Goal: Task Accomplishment & Management: Complete application form

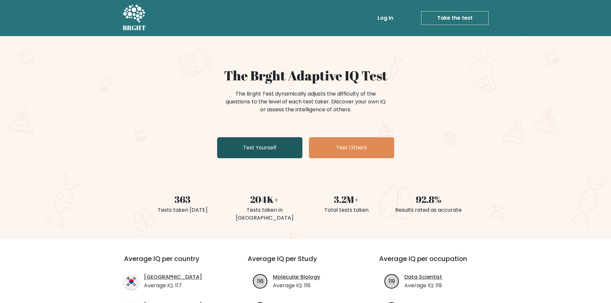
click at [291, 142] on link "Test Yourself" at bounding box center [259, 147] width 85 height 21
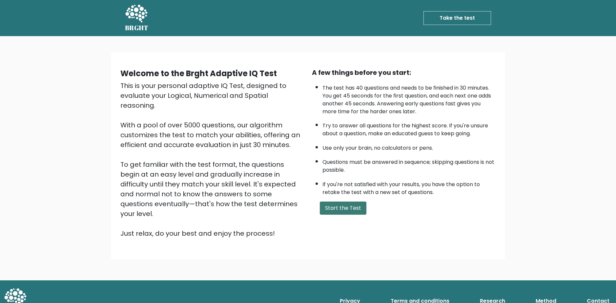
click at [332, 211] on button "Start the Test" at bounding box center [343, 207] width 47 height 13
click at [328, 204] on button "Start the Test" at bounding box center [343, 207] width 47 height 13
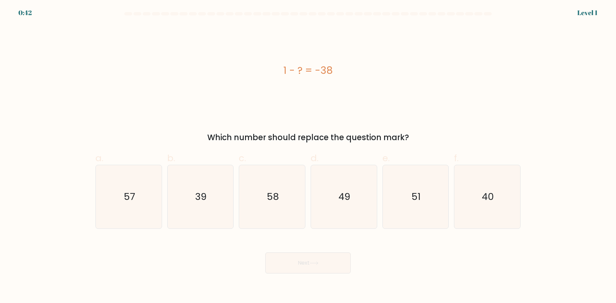
click at [331, 111] on div "1 - ? = -38" at bounding box center [307, 70] width 425 height 91
click at [216, 193] on icon "39" at bounding box center [200, 196] width 63 height 63
click at [308, 156] on input "b. 39" at bounding box center [308, 154] width 0 height 4
radio input "true"
click at [305, 263] on button "Next" at bounding box center [307, 262] width 85 height 21
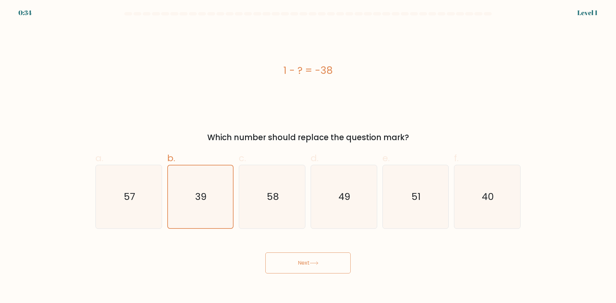
click at [303, 259] on button "Next" at bounding box center [307, 262] width 85 height 21
click at [316, 262] on icon at bounding box center [314, 263] width 9 height 4
click at [314, 270] on button "Next" at bounding box center [307, 262] width 85 height 21
drag, startPoint x: 328, startPoint y: 290, endPoint x: 317, endPoint y: 284, distance: 12.0
click at [328, 291] on body "0:30 Level 1 a." at bounding box center [308, 151] width 616 height 303
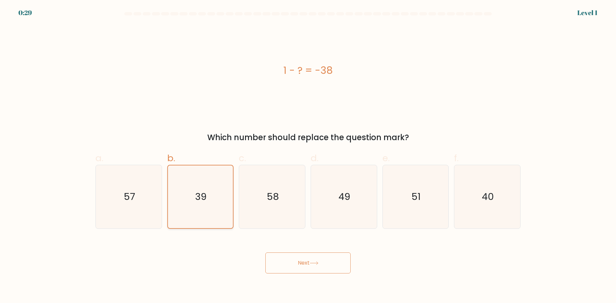
click at [214, 204] on icon "39" at bounding box center [200, 196] width 63 height 63
click at [308, 156] on input "b. 39" at bounding box center [308, 154] width 0 height 4
click at [258, 200] on icon "58" at bounding box center [272, 196] width 63 height 63
click at [308, 156] on input "c. 58" at bounding box center [308, 154] width 0 height 4
radio input "true"
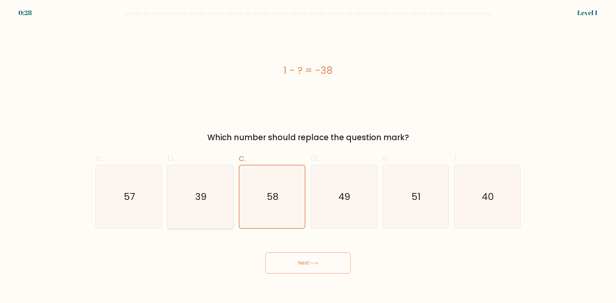
click at [209, 200] on icon "39" at bounding box center [200, 196] width 63 height 63
click at [308, 156] on input "b. 39" at bounding box center [308, 154] width 0 height 4
radio input "true"
click at [304, 265] on button "Next" at bounding box center [307, 262] width 85 height 21
click at [303, 265] on button "Next" at bounding box center [307, 262] width 85 height 21
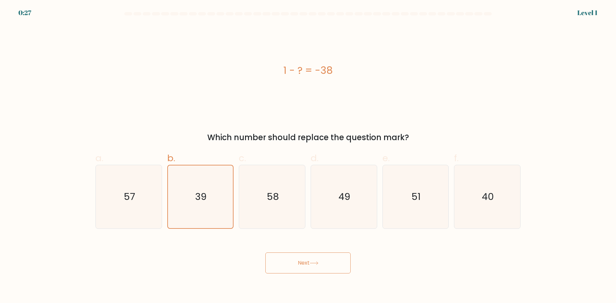
click at [303, 265] on button "Next" at bounding box center [307, 262] width 85 height 21
click at [115, 191] on icon "16" at bounding box center [128, 196] width 63 height 63
click at [308, 156] on input "a. 16" at bounding box center [308, 154] width 0 height 4
radio input "true"
click at [300, 274] on body "0:40 Level 1 a." at bounding box center [308, 151] width 616 height 303
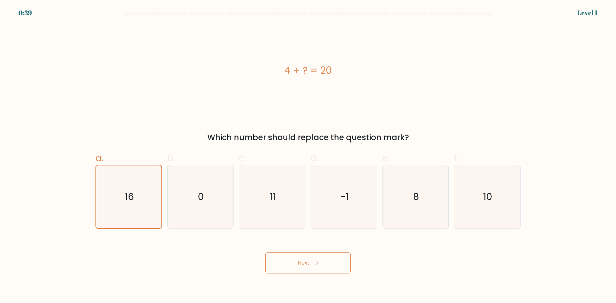
click at [299, 266] on button "Next" at bounding box center [307, 262] width 85 height 21
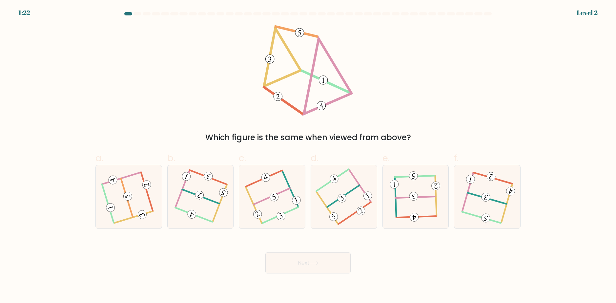
click at [178, 261] on div "Next" at bounding box center [308, 255] width 433 height 37
click at [151, 214] on icon at bounding box center [128, 197] width 51 height 51
click at [308, 156] on input "a." at bounding box center [308, 154] width 0 height 4
radio input "true"
click at [310, 267] on button "Next" at bounding box center [307, 262] width 85 height 21
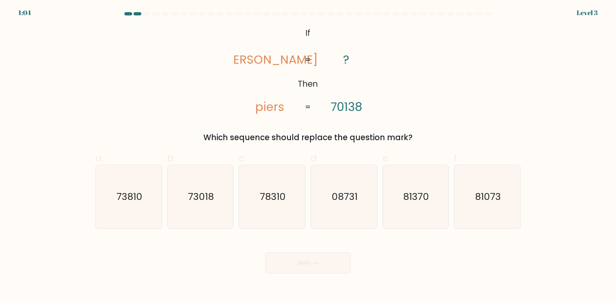
click at [406, 275] on body "1:04 Level 3 If" at bounding box center [308, 151] width 616 height 303
click at [212, 207] on icon "73018" at bounding box center [200, 196] width 63 height 63
click at [308, 156] on input "b. 73018" at bounding box center [308, 154] width 0 height 4
radio input "true"
click at [282, 261] on button "Next" at bounding box center [307, 262] width 85 height 21
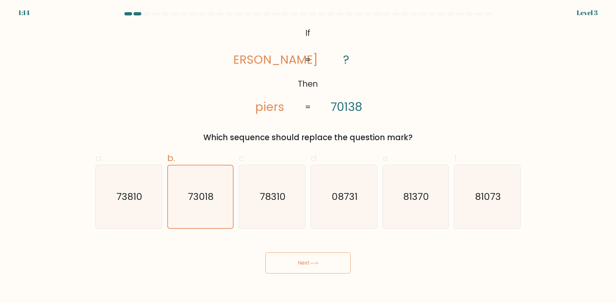
click at [288, 270] on button "Next" at bounding box center [307, 262] width 85 height 21
click at [414, 269] on div "Next" at bounding box center [308, 255] width 433 height 37
click at [306, 258] on button "Next" at bounding box center [307, 262] width 85 height 21
click at [265, 214] on icon "78310" at bounding box center [272, 196] width 63 height 63
click at [308, 156] on input "c. 78310" at bounding box center [308, 154] width 0 height 4
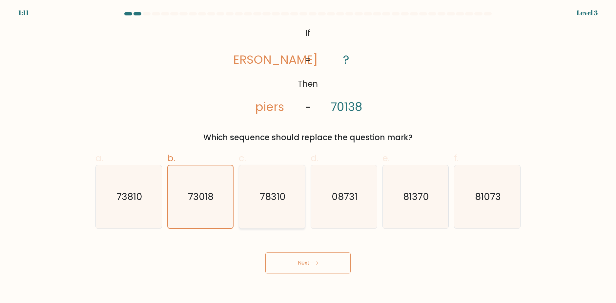
radio input "true"
click at [212, 208] on icon "73018" at bounding box center [200, 196] width 63 height 63
click at [308, 156] on input "b. 73018" at bounding box center [308, 154] width 0 height 4
radio input "true"
click at [287, 265] on button "Next" at bounding box center [307, 262] width 85 height 21
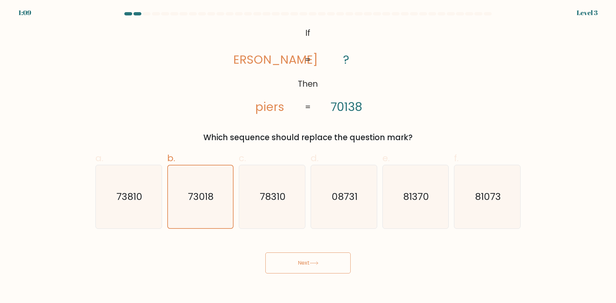
click at [287, 265] on button "Next" at bounding box center [307, 262] width 85 height 21
click at [351, 278] on body "1:09 Level 3 If" at bounding box center [308, 151] width 616 height 303
drag, startPoint x: 335, startPoint y: 268, endPoint x: 320, endPoint y: 268, distance: 15.1
click at [320, 268] on button "Next" at bounding box center [307, 262] width 85 height 21
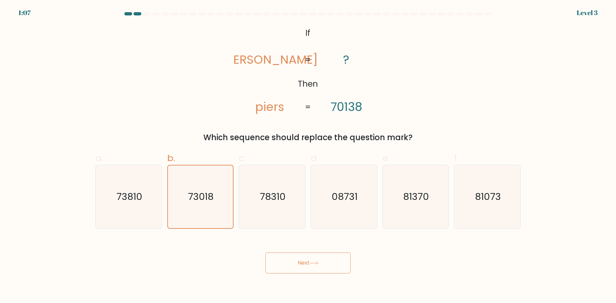
click at [320, 268] on button "Next" at bounding box center [307, 262] width 85 height 21
drag, startPoint x: 271, startPoint y: 60, endPoint x: 339, endPoint y: 70, distance: 68.6
click at [285, 63] on icon "@import url('https://fonts.googleapis.com/css?family=Abril+Fatface:400,100,100i…" at bounding box center [307, 70] width 147 height 91
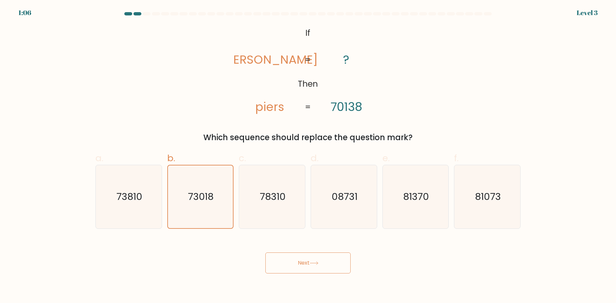
click at [355, 71] on icon "@import url('https://fonts.googleapis.com/css?family=Abril+Fatface:400,100,100i…" at bounding box center [307, 70] width 147 height 91
click at [347, 67] on tspan "?" at bounding box center [346, 59] width 6 height 17
click at [344, 64] on tspan "?" at bounding box center [346, 59] width 6 height 17
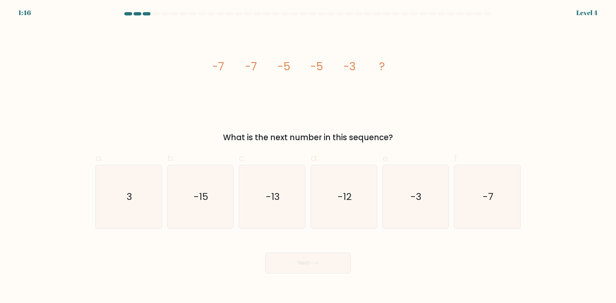
click at [341, 76] on icon "image/svg+xml -7 -7 -5 -5 -3 ?" at bounding box center [308, 70] width 197 height 91
click at [422, 197] on icon "-3" at bounding box center [415, 196] width 63 height 63
click at [308, 156] on input "e. -3" at bounding box center [308, 154] width 0 height 4
radio input "true"
click at [340, 263] on button "Next" at bounding box center [307, 262] width 85 height 21
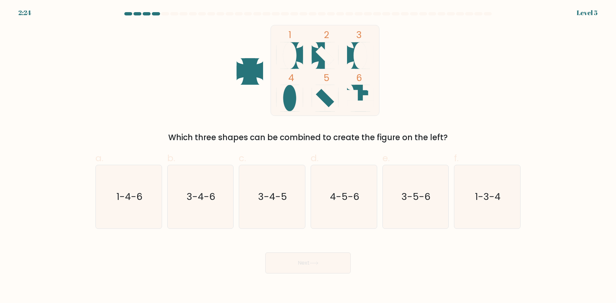
click at [410, 272] on div "Next" at bounding box center [308, 255] width 433 height 37
click at [504, 202] on icon "1-3-4" at bounding box center [487, 196] width 63 height 63
click at [308, 156] on input "f. 1-3-4" at bounding box center [308, 154] width 0 height 4
radio input "true"
click at [289, 263] on button "Next" at bounding box center [307, 262] width 85 height 21
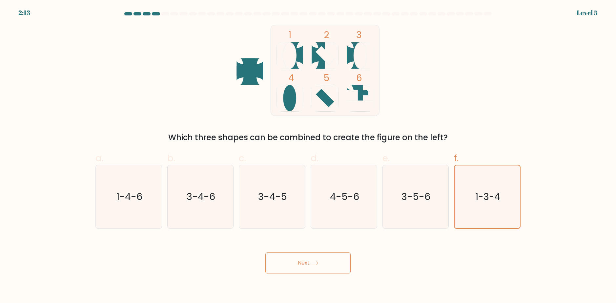
click at [308, 269] on button "Next" at bounding box center [307, 262] width 85 height 21
click at [373, 263] on div "Next" at bounding box center [308, 255] width 433 height 37
click at [334, 263] on button "Next" at bounding box center [307, 262] width 85 height 21
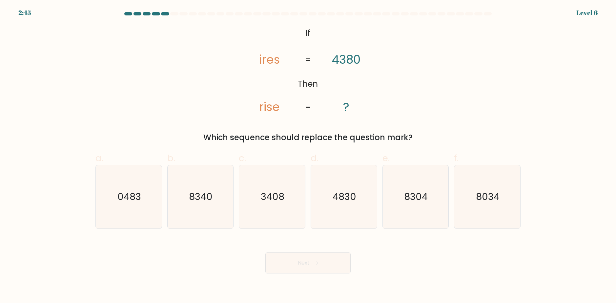
click at [379, 247] on div "Next" at bounding box center [308, 255] width 433 height 37
click at [254, 191] on icon "3408" at bounding box center [272, 196] width 63 height 63
click at [308, 156] on input "c. 3408" at bounding box center [308, 154] width 0 height 4
radio input "true"
click at [311, 271] on button "Next" at bounding box center [307, 262] width 85 height 21
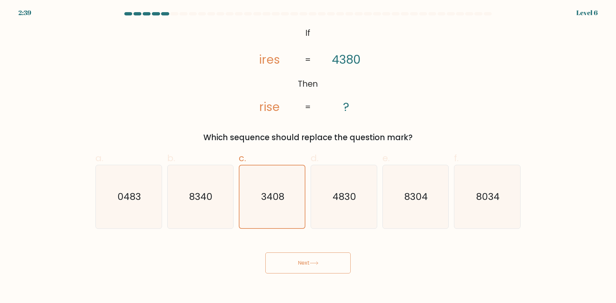
click at [312, 264] on icon at bounding box center [314, 263] width 9 height 4
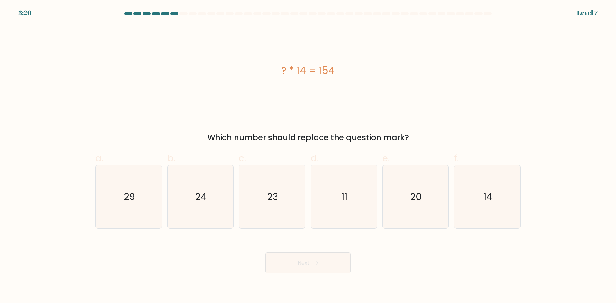
click at [294, 122] on div "? * 14 = 154 Which number should replace the question mark?" at bounding box center [308, 84] width 433 height 118
click at [326, 191] on icon "11" at bounding box center [343, 196] width 63 height 63
click at [308, 156] on input "d. 11" at bounding box center [308, 154] width 0 height 4
radio input "true"
click at [328, 260] on button "Next" at bounding box center [307, 262] width 85 height 21
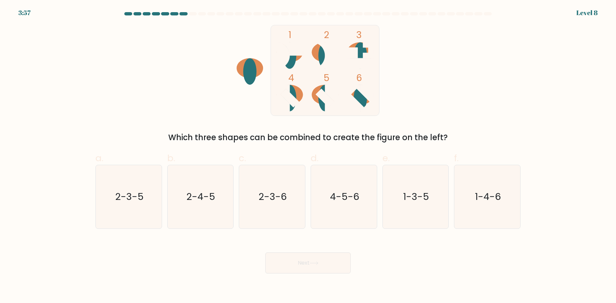
click at [373, 251] on div "Next" at bounding box center [308, 255] width 433 height 37
click at [354, 191] on text "4-5-6" at bounding box center [344, 196] width 29 height 13
click at [308, 156] on input "d. 4-5-6" at bounding box center [308, 154] width 0 height 4
radio input "true"
click at [335, 254] on button "Next" at bounding box center [307, 262] width 85 height 21
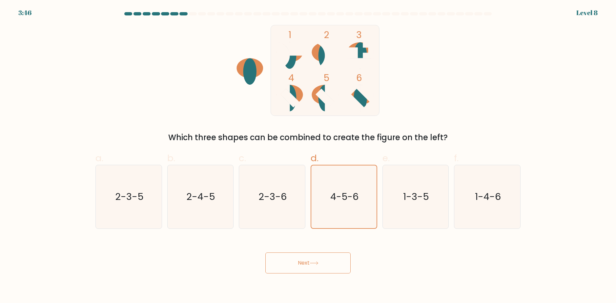
click at [333, 257] on button "Next" at bounding box center [307, 262] width 85 height 21
click at [392, 262] on div "Next" at bounding box center [308, 255] width 433 height 37
click at [321, 263] on button "Next" at bounding box center [307, 262] width 85 height 21
click at [322, 264] on button "Next" at bounding box center [307, 262] width 85 height 21
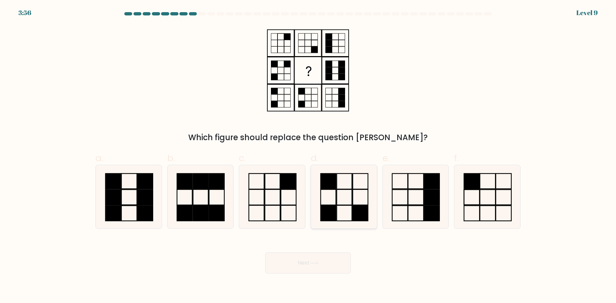
click at [358, 197] on icon at bounding box center [343, 196] width 63 height 63
click at [308, 156] on input "d." at bounding box center [308, 154] width 0 height 4
radio input "true"
click at [345, 208] on icon at bounding box center [344, 196] width 63 height 63
click at [308, 156] on input "d." at bounding box center [308, 154] width 0 height 4
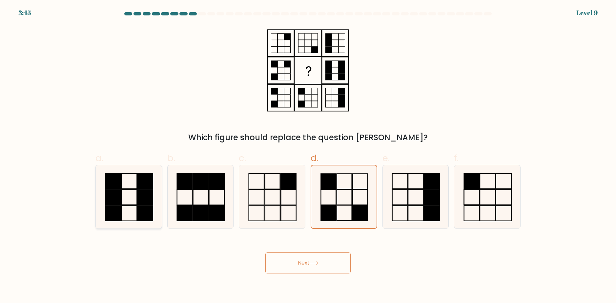
click at [155, 198] on icon at bounding box center [128, 196] width 63 height 63
click at [308, 156] on input "a." at bounding box center [308, 154] width 0 height 4
radio input "true"
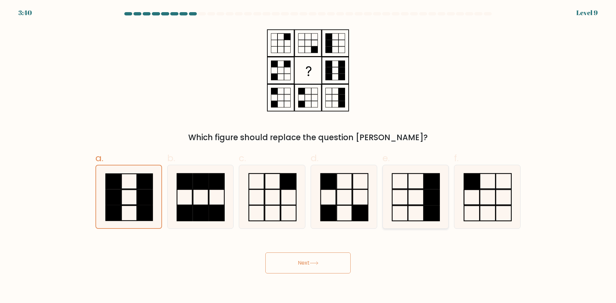
click at [406, 188] on icon at bounding box center [415, 196] width 63 height 63
click at [308, 156] on input "e." at bounding box center [308, 154] width 0 height 4
radio input "true"
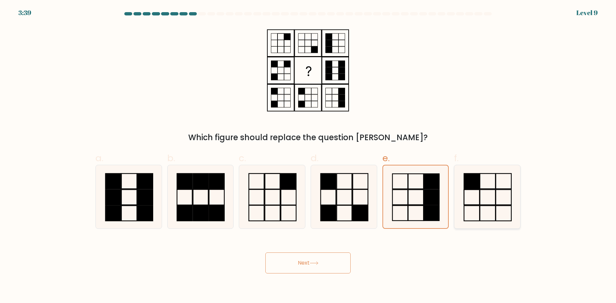
click at [459, 184] on icon at bounding box center [487, 196] width 63 height 63
click at [308, 156] on input "f." at bounding box center [308, 154] width 0 height 4
radio input "true"
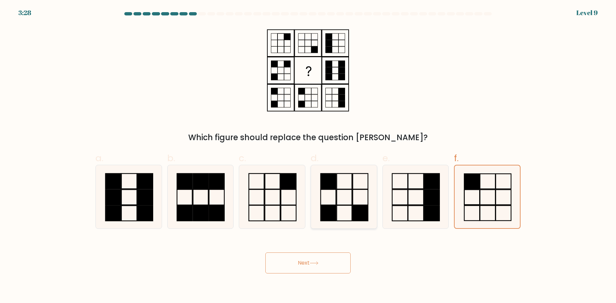
click at [360, 196] on icon at bounding box center [343, 196] width 63 height 63
click at [308, 156] on input "d." at bounding box center [308, 154] width 0 height 4
radio input "true"
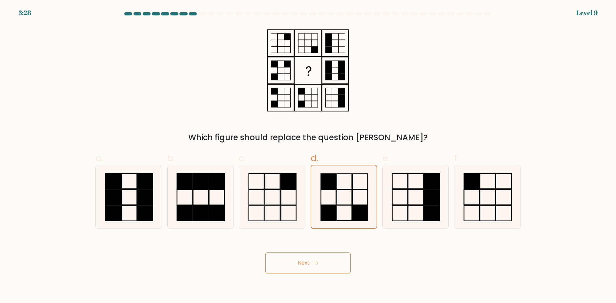
click at [331, 263] on button "Next" at bounding box center [307, 262] width 85 height 21
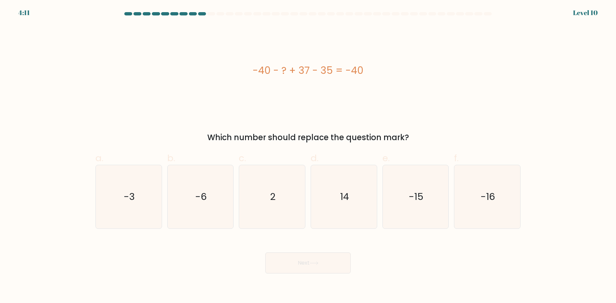
click at [395, 261] on div "Next" at bounding box center [308, 255] width 433 height 37
click at [254, 195] on icon "2" at bounding box center [272, 196] width 63 height 63
click at [308, 156] on input "c. 2" at bounding box center [308, 154] width 0 height 4
radio input "true"
click at [320, 211] on icon "14" at bounding box center [343, 196] width 63 height 63
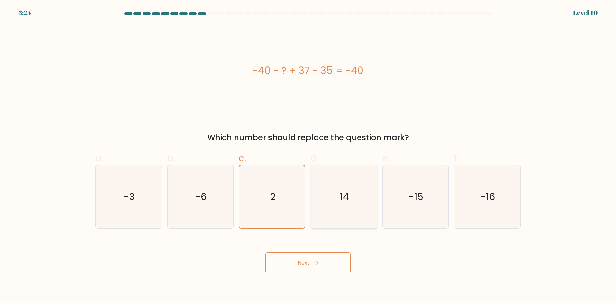
click at [308, 156] on input "d. 14" at bounding box center [308, 154] width 0 height 4
radio input "true"
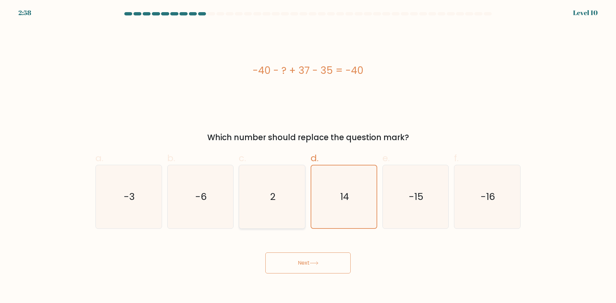
click at [255, 200] on icon "2" at bounding box center [272, 196] width 63 height 63
click at [308, 156] on input "c. 2" at bounding box center [308, 154] width 0 height 4
radio input "true"
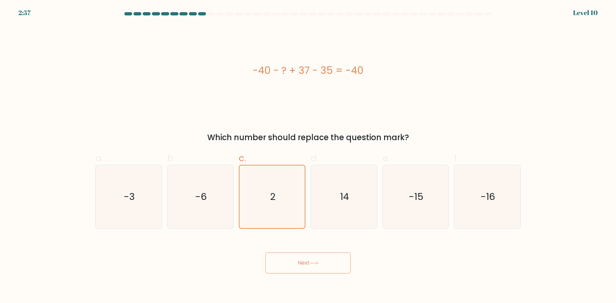
click at [311, 266] on button "Next" at bounding box center [307, 262] width 85 height 21
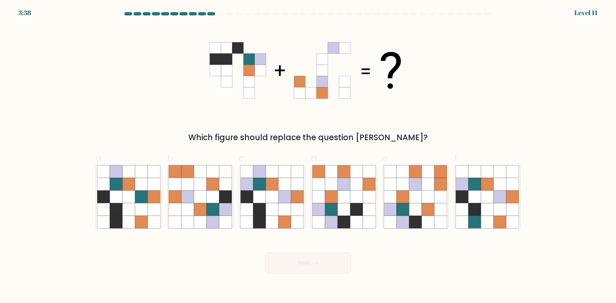
click at [229, 261] on div "Next" at bounding box center [308, 255] width 433 height 37
click at [227, 262] on div "Next" at bounding box center [308, 255] width 433 height 37
click at [205, 280] on body "3:32 Level 11" at bounding box center [308, 151] width 616 height 303
click at [474, 216] on icon at bounding box center [475, 222] width 12 height 12
click at [308, 156] on input "f." at bounding box center [308, 154] width 0 height 4
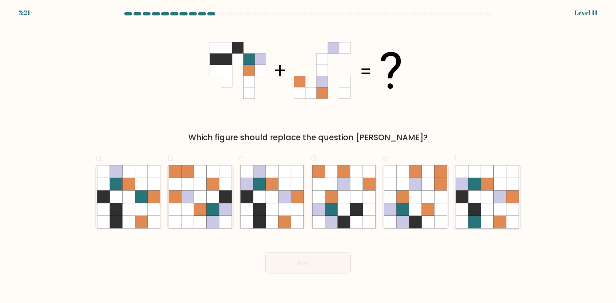
radio input "true"
click at [418, 207] on icon at bounding box center [416, 209] width 12 height 12
click at [308, 156] on input "e." at bounding box center [308, 154] width 0 height 4
radio input "true"
click at [289, 208] on icon at bounding box center [285, 209] width 12 height 12
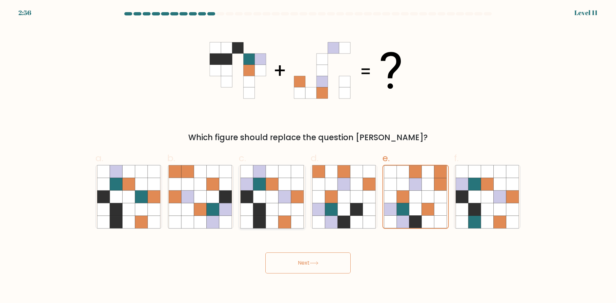
click at [308, 156] on input "c." at bounding box center [308, 154] width 0 height 4
radio input "true"
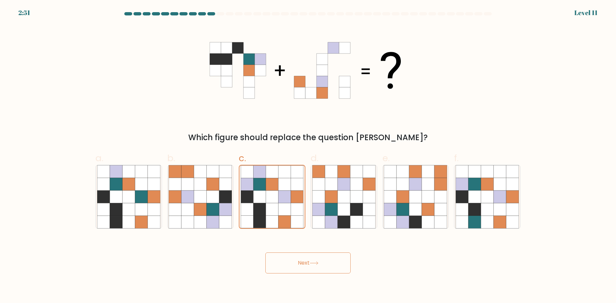
click at [289, 258] on button "Next" at bounding box center [307, 262] width 85 height 21
click at [292, 263] on button "Next" at bounding box center [307, 262] width 85 height 21
click at [211, 251] on div "Next" at bounding box center [308, 255] width 433 height 37
click at [313, 264] on icon at bounding box center [314, 263] width 9 height 4
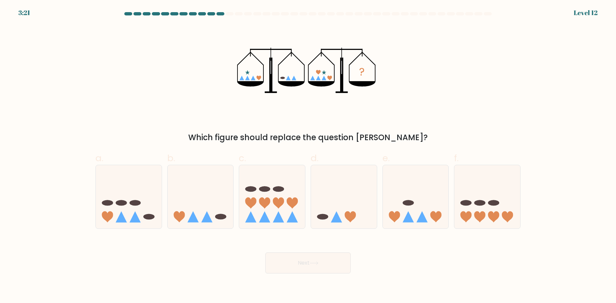
click at [225, 75] on div "? Which figure should replace the question mark?" at bounding box center [308, 84] width 433 height 118
click at [426, 203] on icon at bounding box center [416, 197] width 66 height 54
click at [308, 156] on input "e." at bounding box center [308, 154] width 0 height 4
radio input "true"
click at [323, 254] on button "Next" at bounding box center [307, 262] width 85 height 21
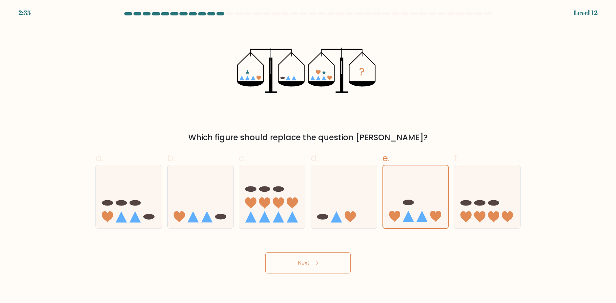
click at [319, 260] on button "Next" at bounding box center [307, 262] width 85 height 21
click at [401, 268] on div "Next" at bounding box center [308, 255] width 433 height 37
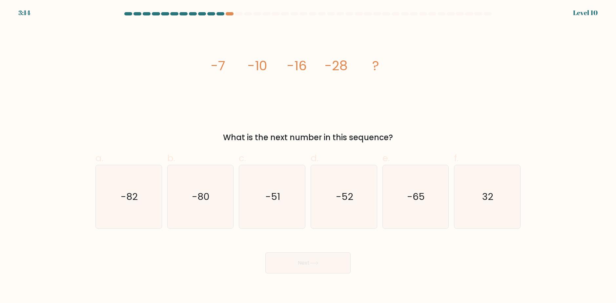
click at [366, 125] on div "image/svg+xml -7 -10 -16 -28 ? What is the next number in this sequence?" at bounding box center [308, 84] width 433 height 118
click at [189, 88] on div "image/svg+xml -7 -10 -16 -28 ? What is the next number in this sequence?" at bounding box center [308, 84] width 433 height 118
click at [358, 214] on icon "-52" at bounding box center [343, 196] width 63 height 63
click at [308, 156] on input "d. -52" at bounding box center [308, 154] width 0 height 4
radio input "true"
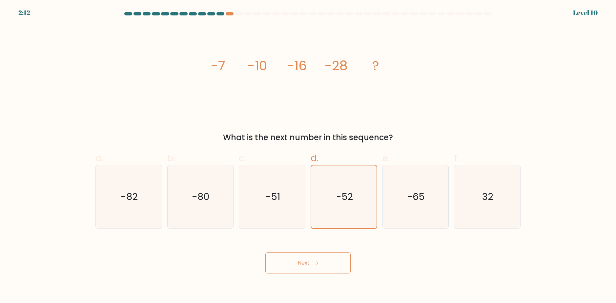
click at [319, 268] on button "Next" at bounding box center [307, 262] width 85 height 21
click at [325, 267] on button "Next" at bounding box center [307, 262] width 85 height 21
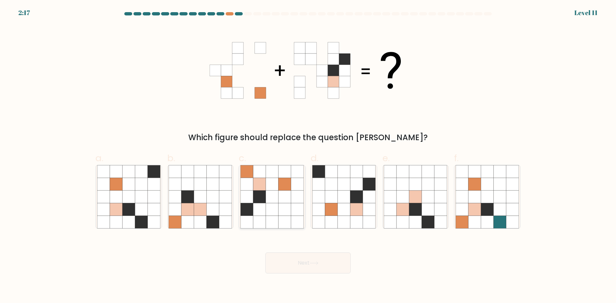
click at [284, 202] on icon at bounding box center [285, 196] width 12 height 12
click at [308, 156] on input "c." at bounding box center [308, 154] width 0 height 4
radio input "true"
click at [299, 269] on button "Next" at bounding box center [307, 262] width 85 height 21
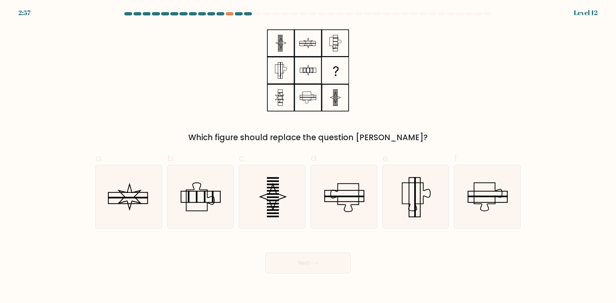
click at [228, 276] on body "2:57 Level 12" at bounding box center [308, 151] width 616 height 303
drag, startPoint x: 280, startPoint y: 204, endPoint x: 285, endPoint y: 221, distance: 18.5
click at [280, 204] on icon at bounding box center [272, 196] width 63 height 63
click at [308, 156] on input "c." at bounding box center [308, 154] width 0 height 4
radio input "true"
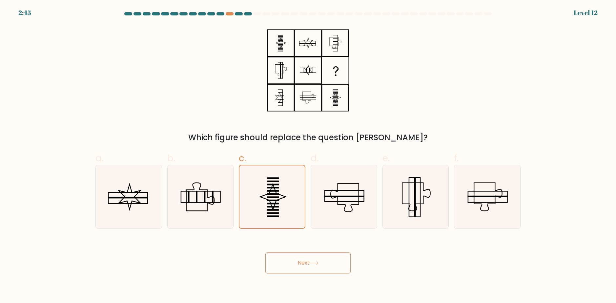
click at [299, 265] on button "Next" at bounding box center [307, 262] width 85 height 21
click at [233, 263] on div "Next" at bounding box center [308, 255] width 433 height 37
click at [289, 262] on button "Next" at bounding box center [307, 262] width 85 height 21
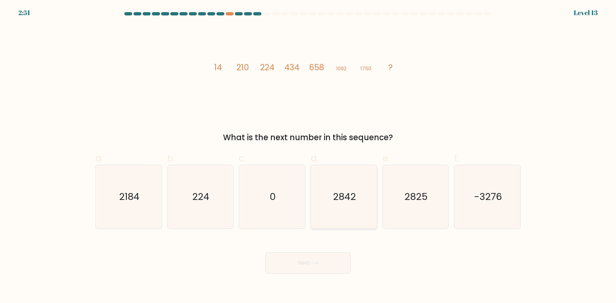
click at [354, 199] on text "2842" at bounding box center [344, 196] width 23 height 13
click at [308, 156] on input "d. 2842" at bounding box center [308, 154] width 0 height 4
radio input "true"
click at [323, 279] on body "2:51 Level 13" at bounding box center [308, 151] width 616 height 303
click at [319, 270] on button "Next" at bounding box center [307, 262] width 85 height 21
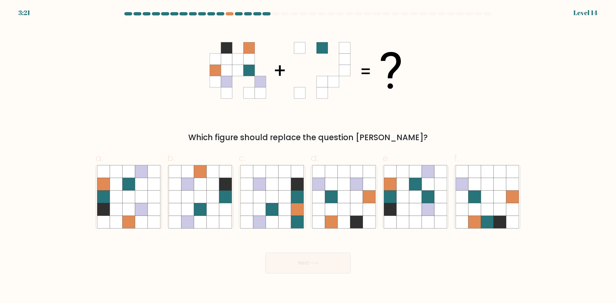
click at [307, 87] on icon at bounding box center [310, 81] width 11 height 11
click at [114, 212] on icon at bounding box center [116, 209] width 12 height 12
click at [308, 156] on input "a." at bounding box center [308, 154] width 0 height 4
radio input "true"
click at [295, 260] on button "Next" at bounding box center [307, 262] width 85 height 21
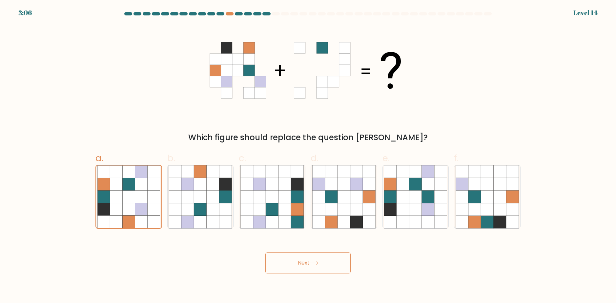
click at [239, 267] on div "Next" at bounding box center [308, 255] width 433 height 37
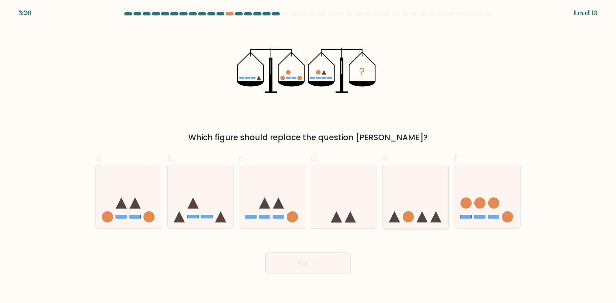
click at [397, 210] on icon at bounding box center [416, 197] width 66 height 54
click at [308, 156] on input "e." at bounding box center [308, 154] width 0 height 4
radio input "true"
click at [327, 264] on button "Next" at bounding box center [307, 262] width 85 height 21
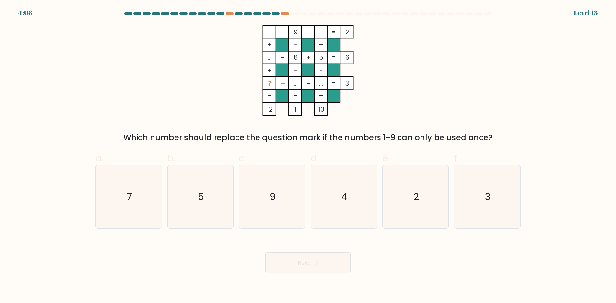
click at [373, 84] on icon "1 + 9 - ... 2 + - + ... - 6 + 5 6 + - - ? + ... - ... = 3 = = = = 12 1 10 =" at bounding box center [308, 70] width 197 height 91
click at [316, 97] on rect at bounding box center [321, 96] width 13 height 13
click at [315, 109] on rect at bounding box center [321, 109] width 13 height 13
click at [349, 191] on icon "4" at bounding box center [343, 196] width 63 height 63
click at [308, 156] on input "d. 4" at bounding box center [308, 154] width 0 height 4
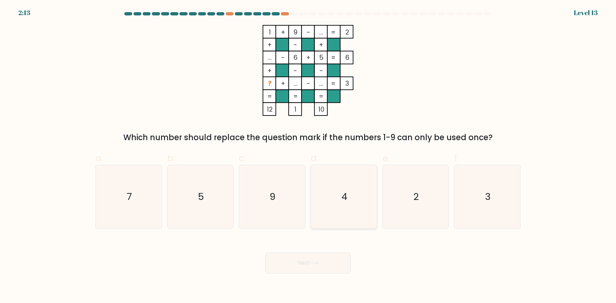
radio input "true"
click at [316, 258] on button "Next" at bounding box center [307, 262] width 85 height 21
click at [378, 268] on div "Next" at bounding box center [308, 255] width 433 height 37
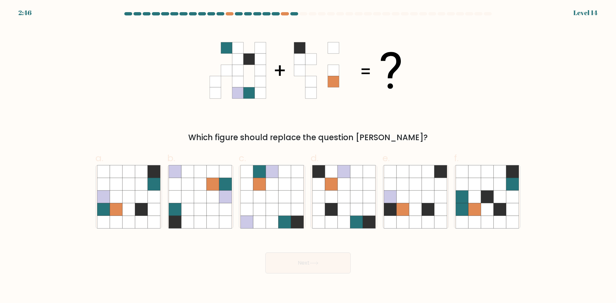
click at [142, 45] on div "Which figure should replace the question mark?" at bounding box center [308, 84] width 433 height 118
click at [128, 200] on icon at bounding box center [128, 196] width 12 height 12
click at [308, 156] on input "a." at bounding box center [308, 154] width 0 height 4
radio input "true"
click at [319, 265] on button "Next" at bounding box center [307, 262] width 85 height 21
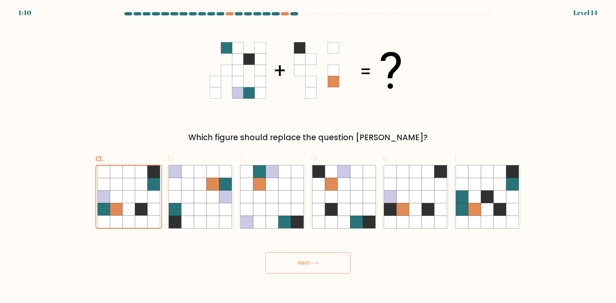
click at [309, 265] on button "Next" at bounding box center [307, 262] width 85 height 21
click at [394, 283] on body "1:39 Level 14" at bounding box center [308, 151] width 616 height 303
click at [140, 217] on icon at bounding box center [141, 222] width 12 height 12
click at [308, 156] on input "a." at bounding box center [308, 154] width 0 height 4
click at [148, 250] on div "Next" at bounding box center [308, 255] width 433 height 37
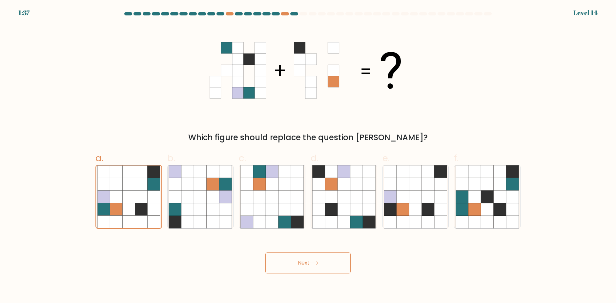
click at [286, 257] on button "Next" at bounding box center [307, 262] width 85 height 21
click at [288, 263] on button "Next" at bounding box center [307, 262] width 85 height 21
click at [286, 263] on button "Next" at bounding box center [307, 262] width 85 height 21
click at [284, 263] on button "Next" at bounding box center [307, 262] width 85 height 21
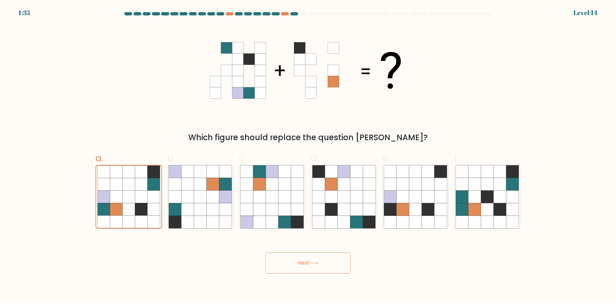
click at [284, 263] on button "Next" at bounding box center [307, 262] width 85 height 21
click at [33, 17] on form at bounding box center [308, 142] width 616 height 261
click at [166, 184] on div "a. b. c." at bounding box center [308, 187] width 431 height 83
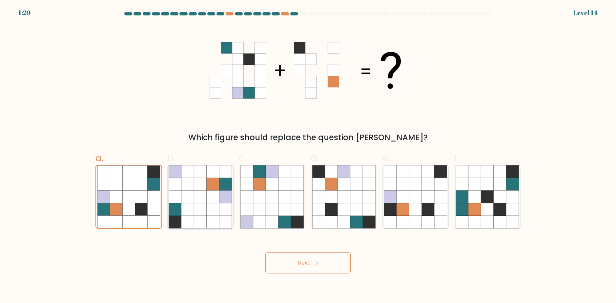
click at [172, 187] on icon at bounding box center [175, 184] width 12 height 12
click at [308, 156] on input "b." at bounding box center [308, 154] width 0 height 4
radio input "true"
click at [149, 181] on icon at bounding box center [154, 184] width 12 height 12
click at [308, 156] on input "a." at bounding box center [308, 154] width 0 height 4
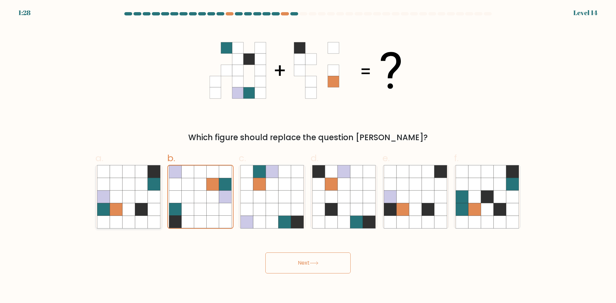
radio input "true"
click at [311, 267] on button "Next" at bounding box center [307, 262] width 85 height 21
click at [310, 267] on button "Next" at bounding box center [307, 262] width 85 height 21
drag, startPoint x: 296, startPoint y: 293, endPoint x: 268, endPoint y: 264, distance: 40.8
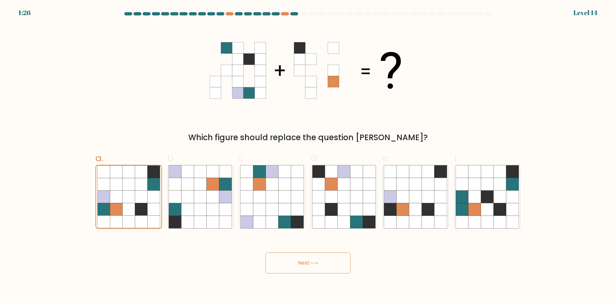
click at [268, 264] on button "Next" at bounding box center [307, 262] width 85 height 21
click at [269, 264] on button "Next" at bounding box center [307, 262] width 85 height 21
click at [270, 265] on button "Next" at bounding box center [307, 262] width 85 height 21
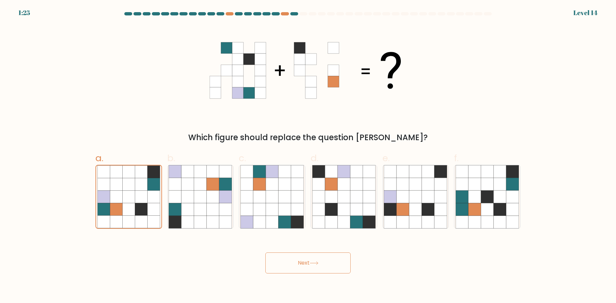
click at [270, 265] on button "Next" at bounding box center [307, 262] width 85 height 21
click at [269, 264] on button "Next" at bounding box center [307, 262] width 85 height 21
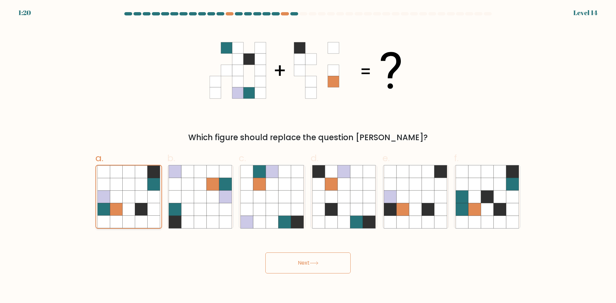
click at [158, 228] on div at bounding box center [128, 197] width 67 height 64
click at [308, 156] on input "a." at bounding box center [308, 154] width 0 height 4
click at [153, 225] on icon at bounding box center [153, 222] width 12 height 12
click at [308, 156] on input "a." at bounding box center [308, 154] width 0 height 4
drag, startPoint x: 160, startPoint y: 227, endPoint x: 224, endPoint y: 256, distance: 70.2
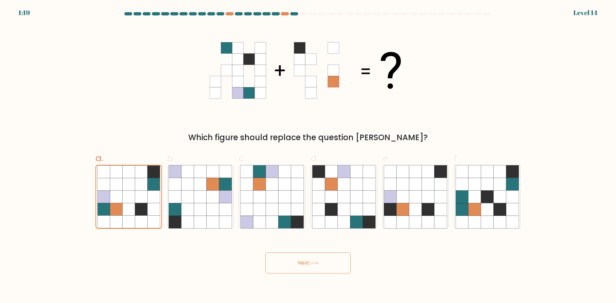
click at [163, 228] on div "a." at bounding box center [129, 189] width 72 height 77
click at [282, 278] on body "1:19 Level 14" at bounding box center [308, 151] width 616 height 303
click at [288, 268] on button "Next" at bounding box center [307, 262] width 85 height 21
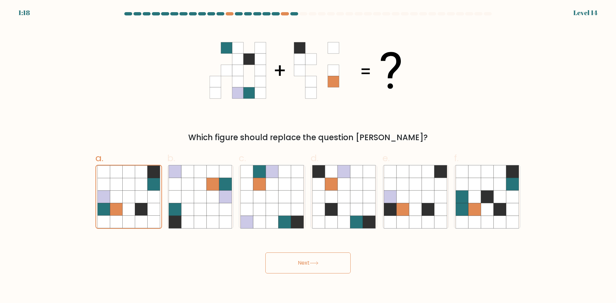
click at [288, 268] on button "Next" at bounding box center [307, 262] width 85 height 21
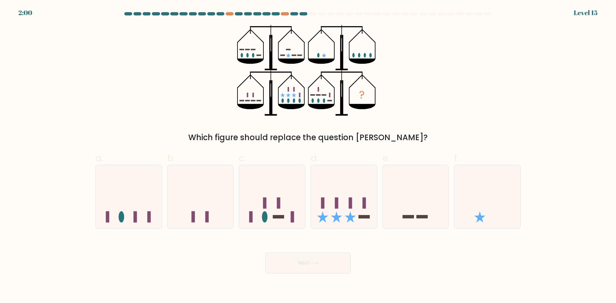
click at [106, 33] on div "? Which figure should replace the question mark?" at bounding box center [308, 84] width 433 height 118
click at [191, 108] on div "? Which figure should replace the question mark?" at bounding box center [308, 84] width 433 height 118
click at [302, 96] on icon "?" at bounding box center [308, 70] width 142 height 91
drag, startPoint x: 321, startPoint y: 220, endPoint x: 327, endPoint y: 230, distance: 11.5
click at [322, 220] on icon at bounding box center [322, 216] width 11 height 11
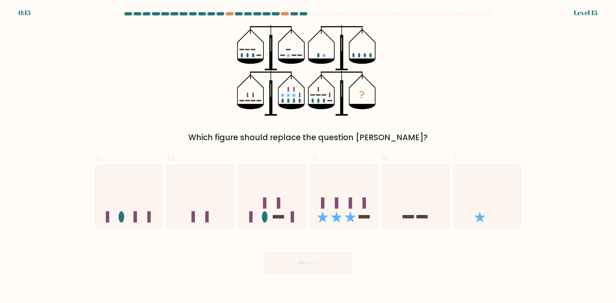
click at [308, 156] on input "d." at bounding box center [308, 154] width 0 height 4
radio input "true"
click at [322, 259] on button "Next" at bounding box center [307, 262] width 85 height 21
click at [328, 267] on button "Next" at bounding box center [307, 262] width 85 height 21
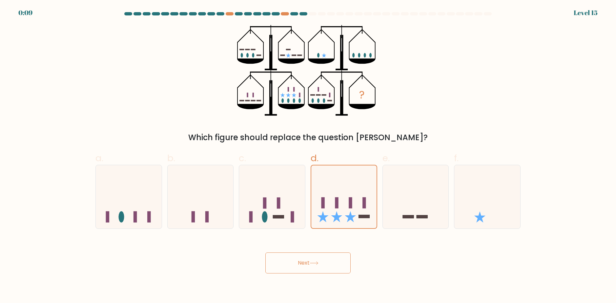
click at [328, 267] on button "Next" at bounding box center [307, 262] width 85 height 21
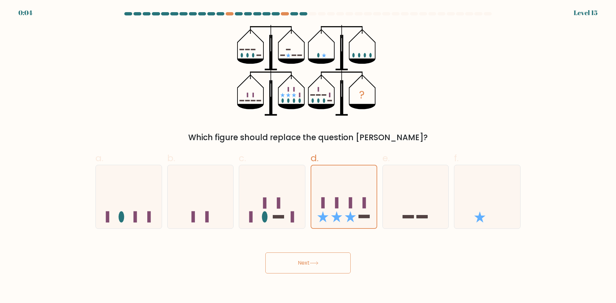
click at [377, 271] on div "Next" at bounding box center [308, 255] width 433 height 37
click at [376, 269] on div "Next" at bounding box center [308, 255] width 433 height 37
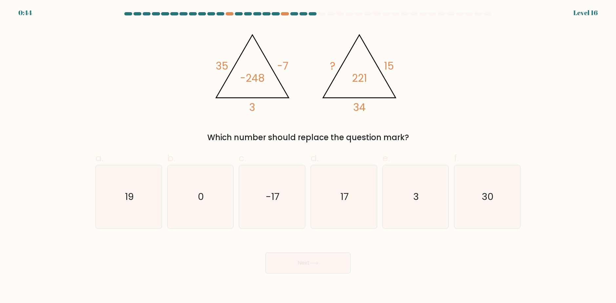
click at [314, 85] on icon "@import url('https://fonts.googleapis.com/css?family=Abril+Fatface:400,100,100i…" at bounding box center [308, 70] width 197 height 91
click at [534, 30] on form at bounding box center [308, 142] width 616 height 261
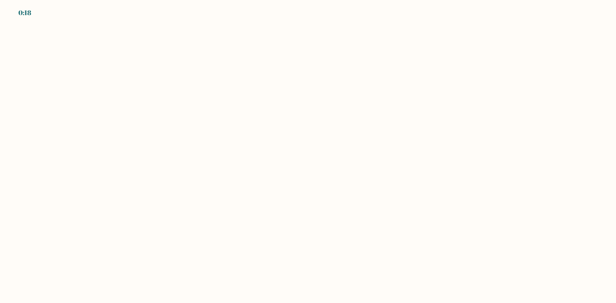
click at [329, 81] on body "0:18" at bounding box center [308, 151] width 616 height 303
click at [263, 140] on body "0:14" at bounding box center [308, 151] width 616 height 303
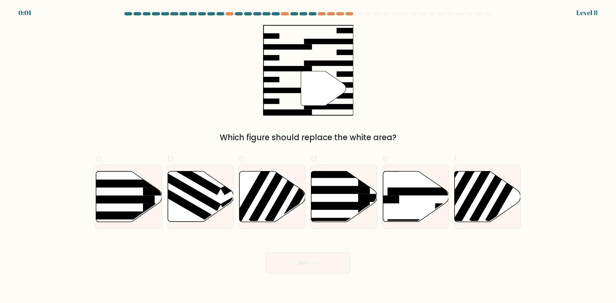
click at [500, 15] on div at bounding box center [308, 15] width 433 height 6
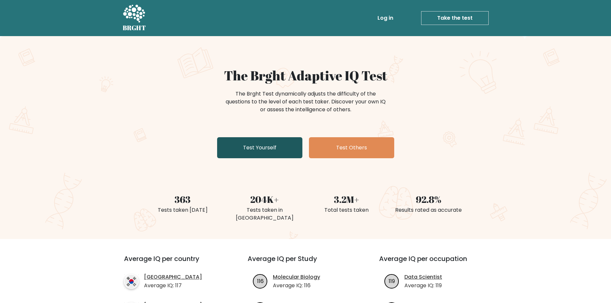
click at [276, 142] on link "Test Yourself" at bounding box center [259, 147] width 85 height 21
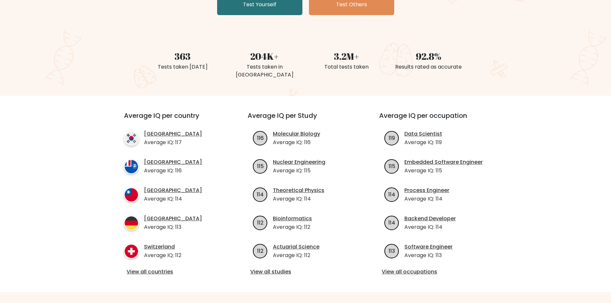
scroll to position [88, 0]
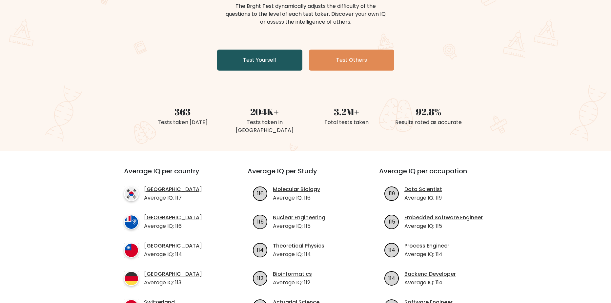
click at [272, 55] on link "Test Yourself" at bounding box center [259, 60] width 85 height 21
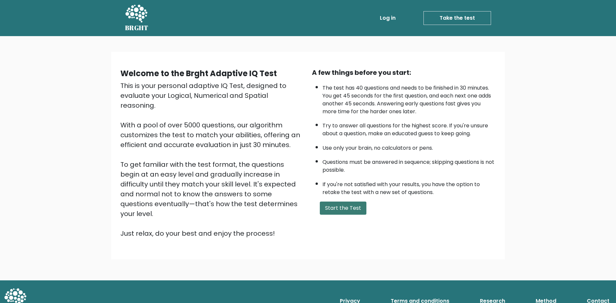
click at [348, 206] on button "Start the Test" at bounding box center [343, 207] width 47 height 13
click at [345, 207] on button "Start the Test" at bounding box center [343, 207] width 47 height 13
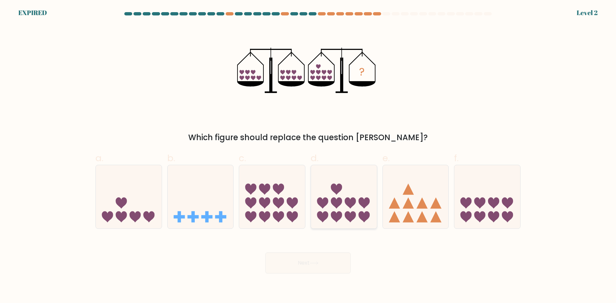
click at [339, 190] on icon at bounding box center [336, 188] width 11 height 11
click at [308, 156] on input "d." at bounding box center [308, 154] width 0 height 4
radio input "true"
click at [310, 262] on div "Next" at bounding box center [308, 255] width 433 height 37
click at [310, 263] on div "Next" at bounding box center [308, 255] width 433 height 37
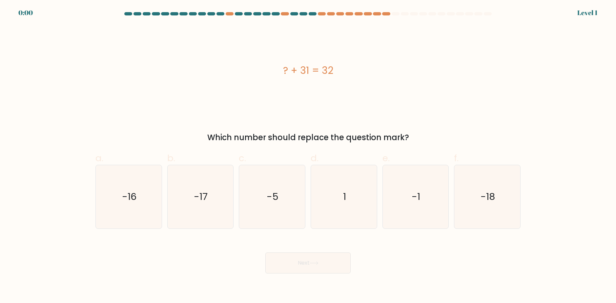
click at [349, 129] on div "? + 31 = 32 Which number should replace the question mark?" at bounding box center [308, 84] width 433 height 118
click at [343, 139] on div "Which number should replace the question mark?" at bounding box center [307, 138] width 417 height 12
drag, startPoint x: 343, startPoint y: 140, endPoint x: 328, endPoint y: 180, distance: 43.1
click at [343, 140] on div "Which number should replace the question mark?" at bounding box center [307, 138] width 417 height 12
click at [331, 203] on icon "1" at bounding box center [343, 196] width 63 height 63
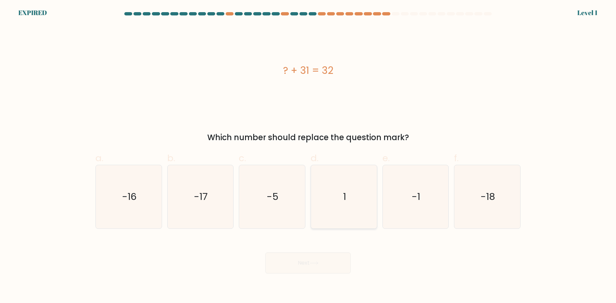
click at [308, 156] on input "d. 1" at bounding box center [308, 154] width 0 height 4
radio input "true"
